Goal: Check status: Check status

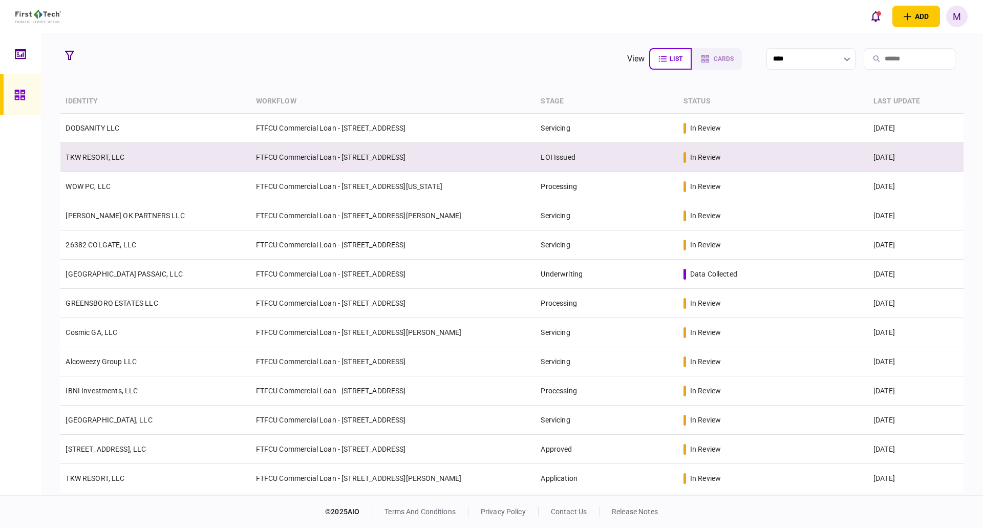
click at [212, 165] on td "TKW RESORT, LLC" at bounding box center [155, 157] width 190 height 29
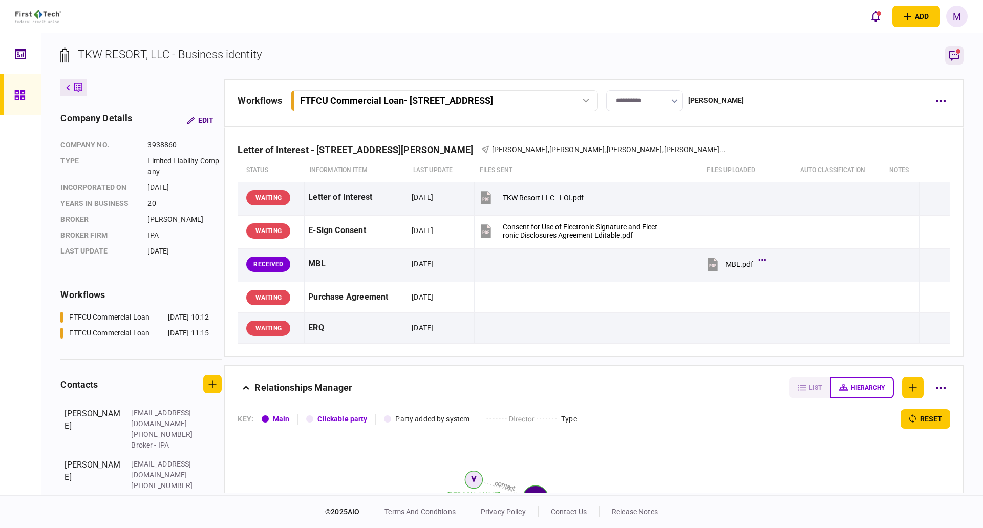
click at [952, 57] on icon "button" at bounding box center [954, 55] width 12 height 12
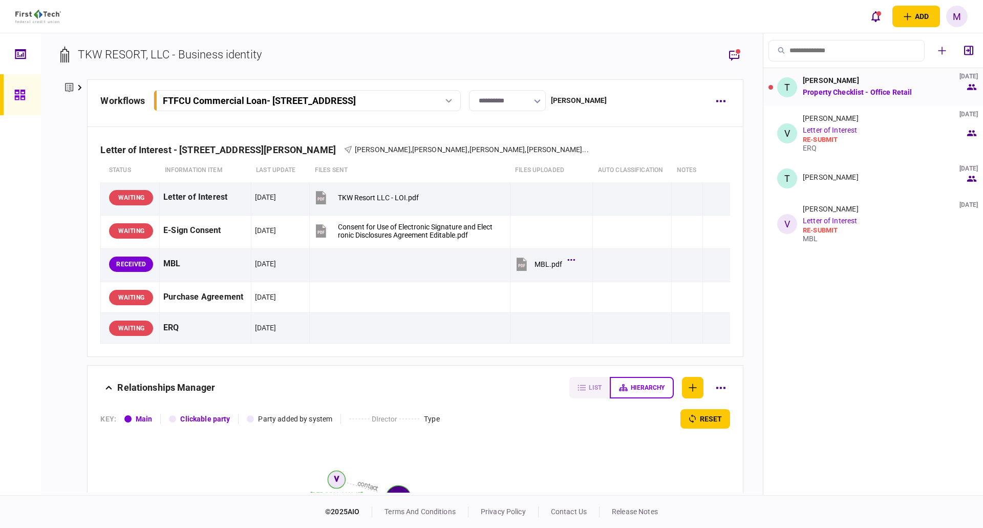
click at [866, 93] on link "Property Checklist - Office Retail" at bounding box center [857, 92] width 109 height 8
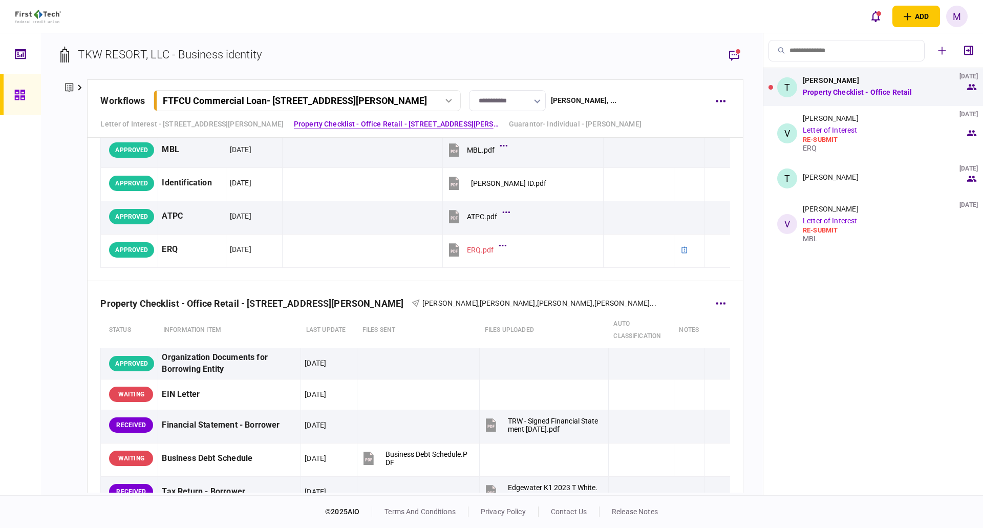
scroll to position [239, 0]
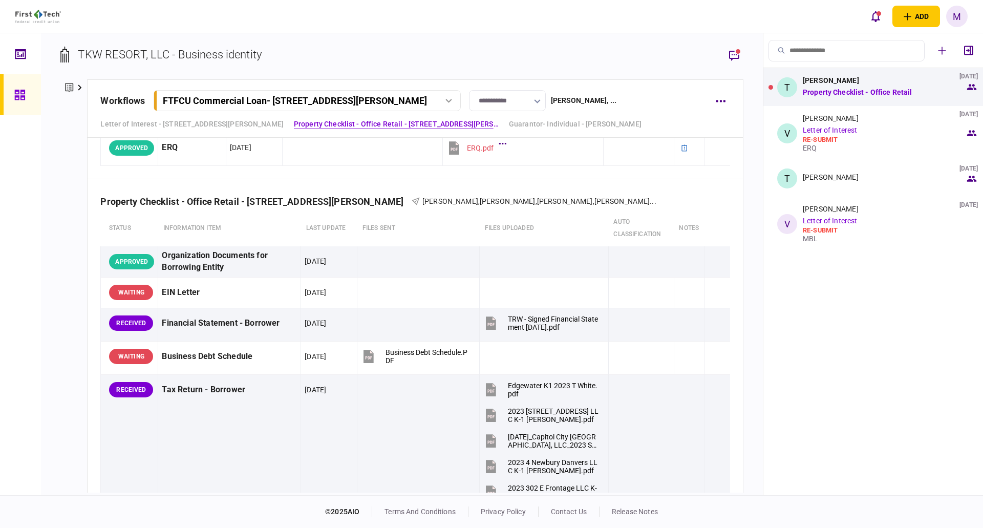
click at [663, 32] on div "add business identity individual identity M M [PERSON_NAME] [EMAIL_ADDRESS][PER…" at bounding box center [491, 16] width 983 height 33
click at [873, 92] on link "Property Checklist - Office Retail" at bounding box center [857, 92] width 109 height 8
click at [730, 52] on icon "button" at bounding box center [734, 56] width 10 height 10
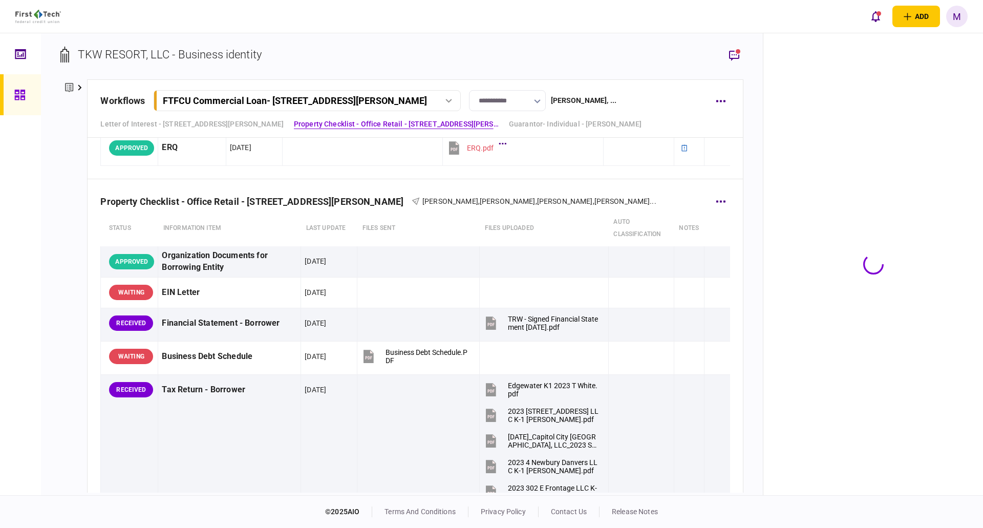
click at [192, 202] on div "Property Checklist - Office Retail - [STREET_ADDRESS][PERSON_NAME]" at bounding box center [255, 201] width 311 height 11
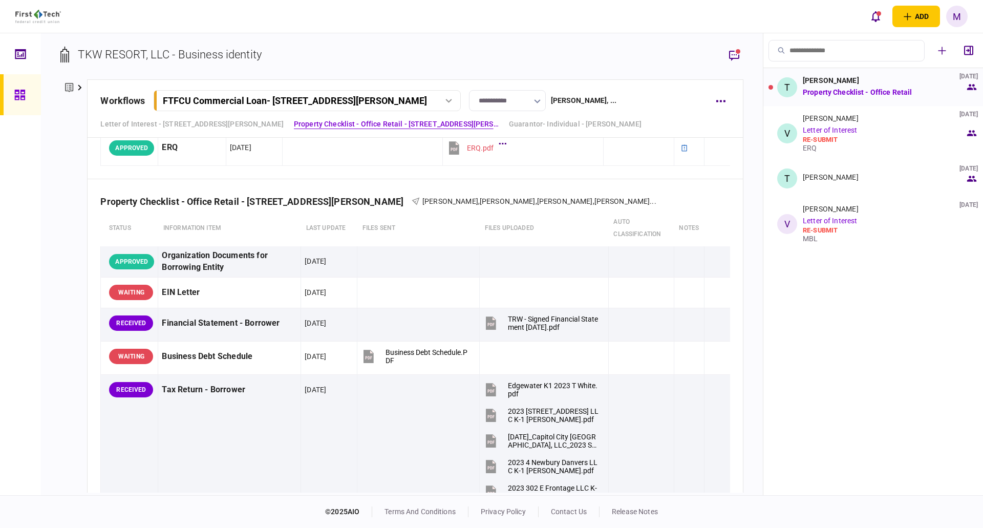
click at [846, 103] on li "T [PERSON_NAME] [DATE] Property Checklist - Office Retail" at bounding box center [873, 87] width 220 height 38
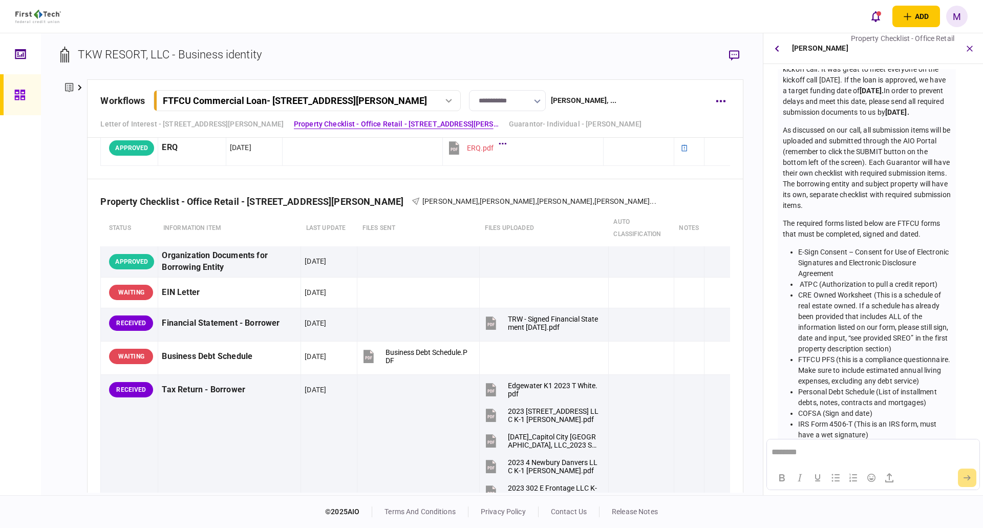
scroll to position [0, 0]
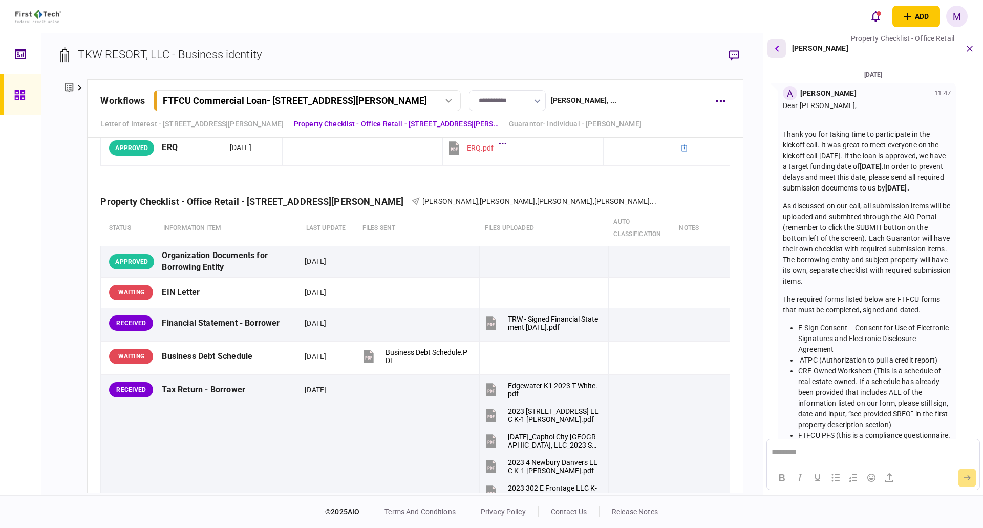
click at [779, 50] on icon "button" at bounding box center [776, 48] width 4 height 7
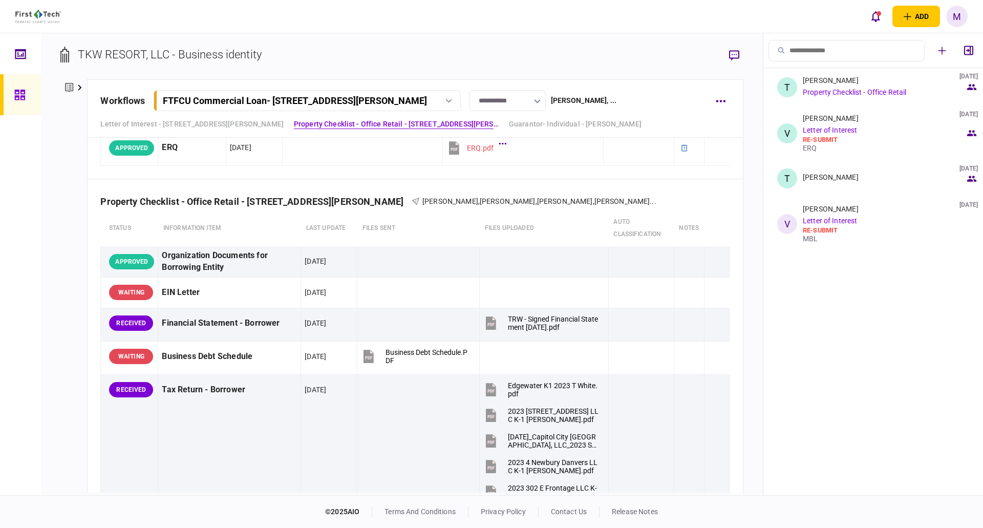
click at [549, 47] on section "TKW RESORT, LLC - Business identity" at bounding box center [401, 62] width 682 height 33
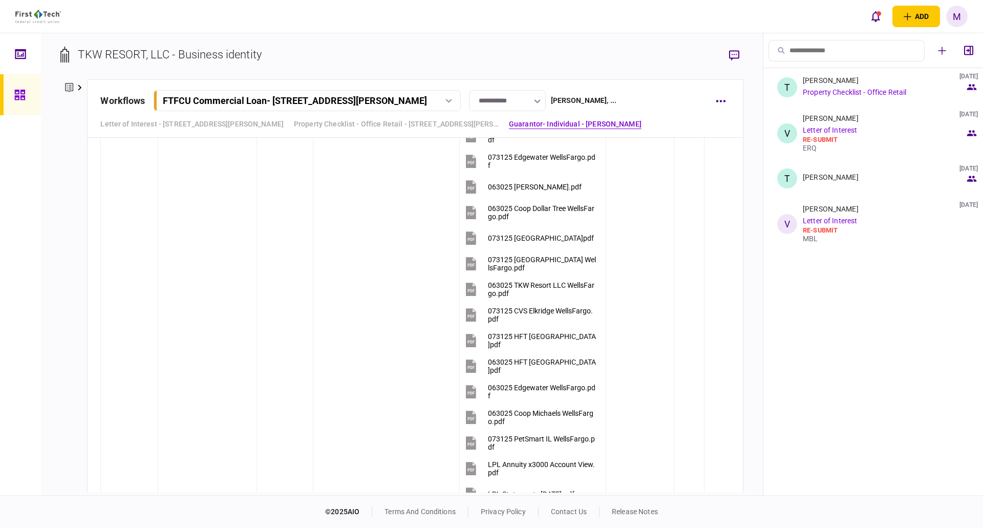
scroll to position [3929, 0]
